Goal: Find specific page/section: Find specific page/section

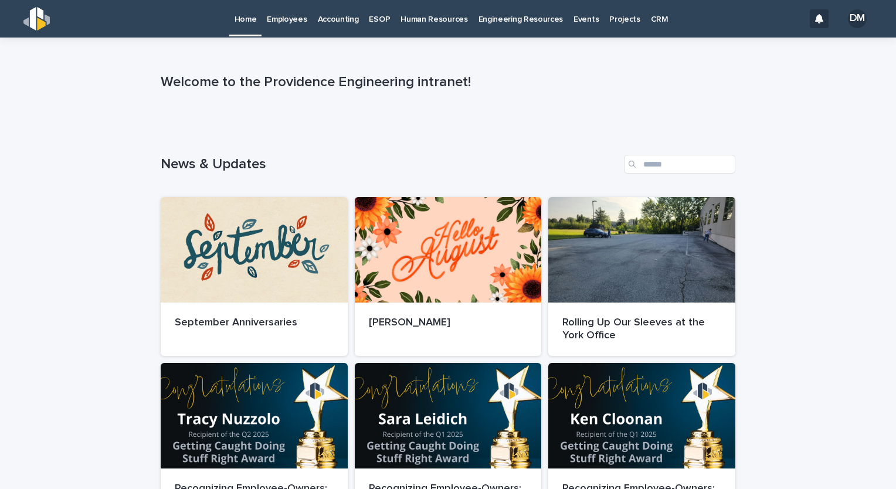
click at [275, 24] on p "Employees" at bounding box center [287, 12] width 40 height 25
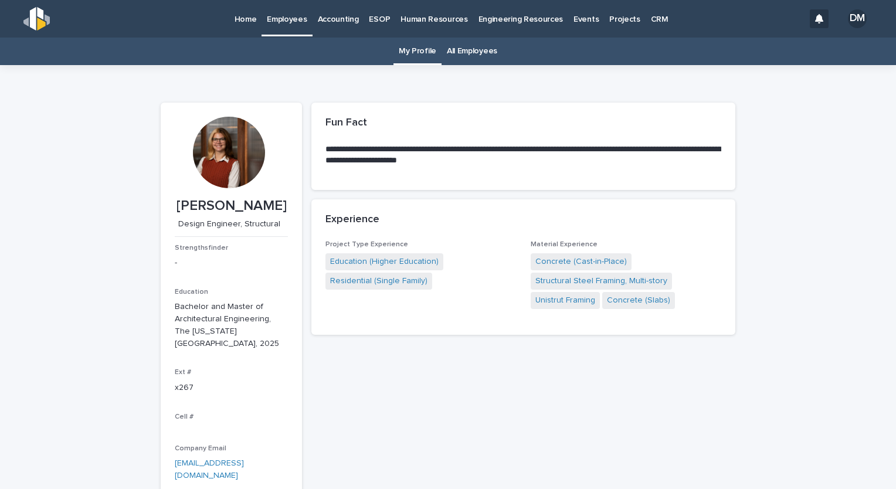
click at [450, 61] on link "All Employees" at bounding box center [472, 52] width 50 height 28
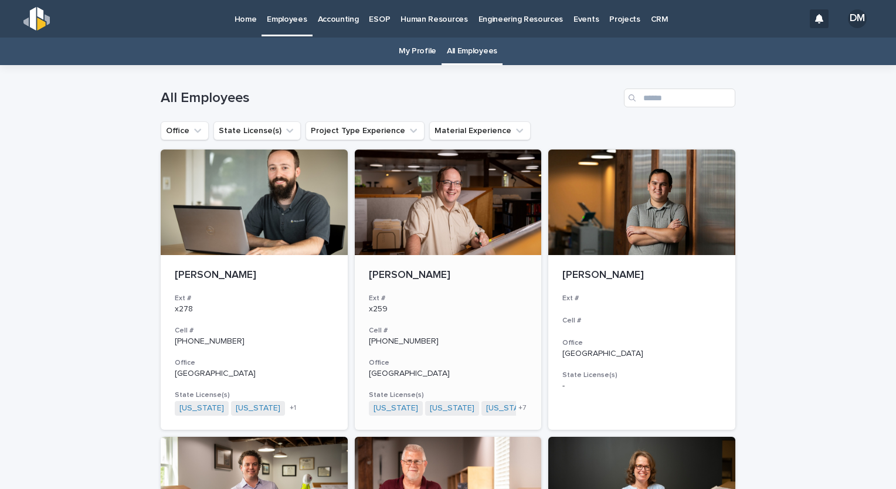
click at [397, 195] on div at bounding box center [448, 201] width 187 height 105
